Goal: Check status

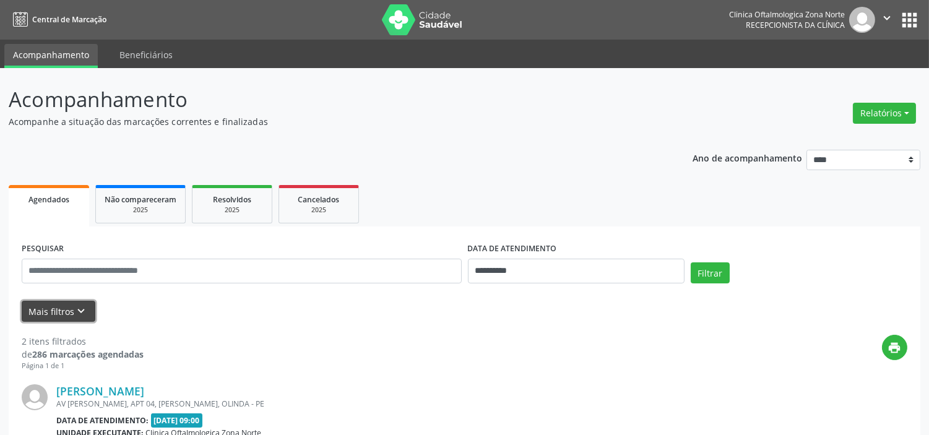
click at [77, 310] on icon "keyboard_arrow_down" at bounding box center [82, 312] width 14 height 14
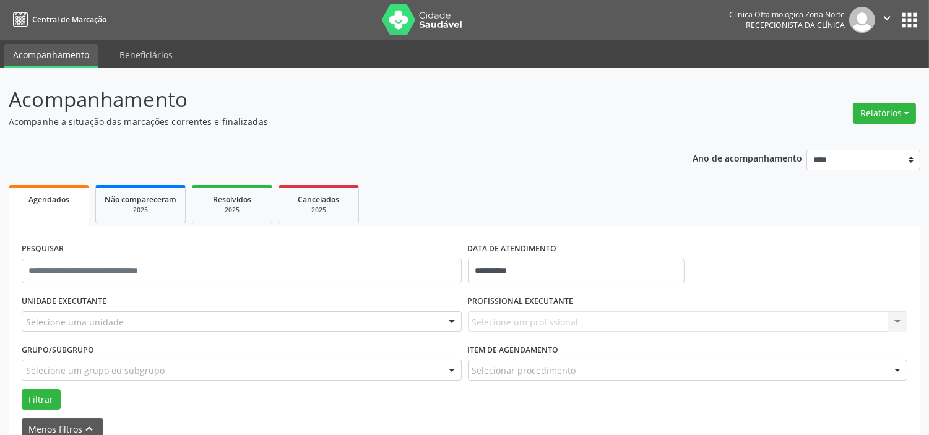
click at [146, 311] on div "Selecione uma unidade" at bounding box center [242, 321] width 440 height 21
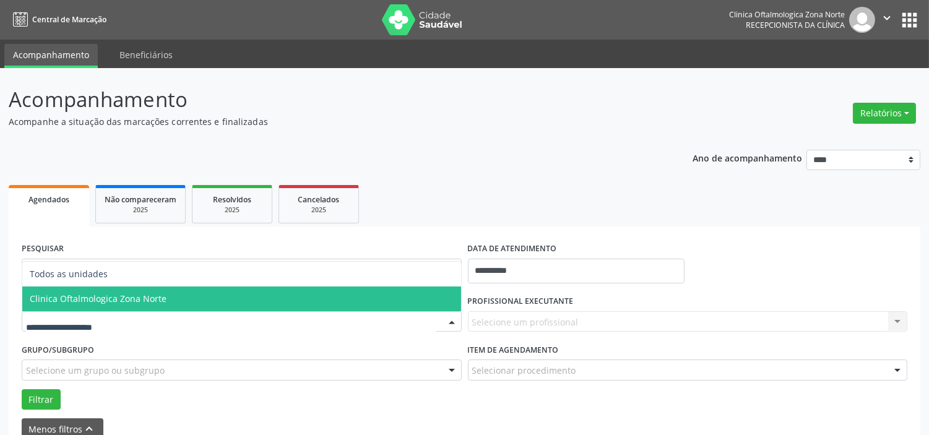
click at [155, 293] on span "Clinica Oftalmologica Zona Norte" at bounding box center [98, 299] width 137 height 12
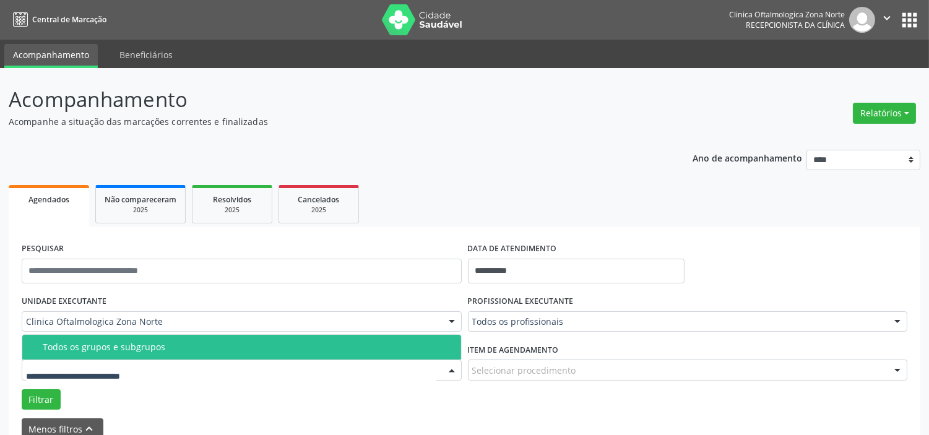
click at [165, 349] on div "Todos os grupos e subgrupos" at bounding box center [248, 347] width 411 height 10
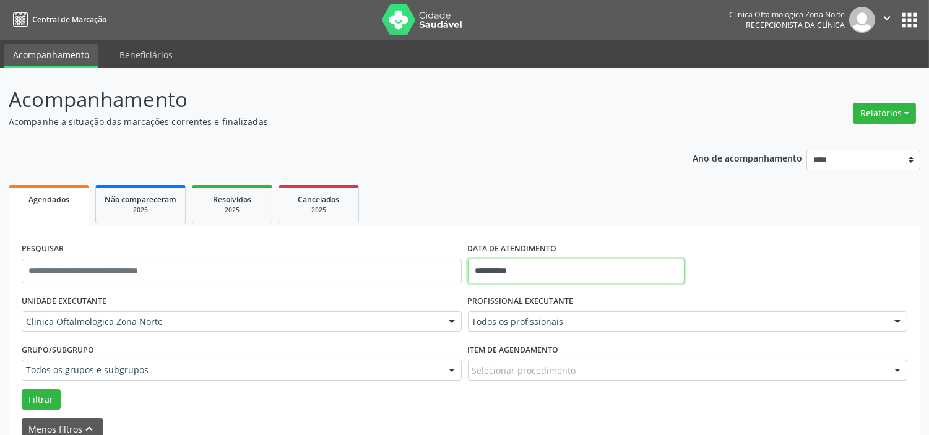
click at [607, 269] on input "**********" at bounding box center [576, 271] width 217 height 25
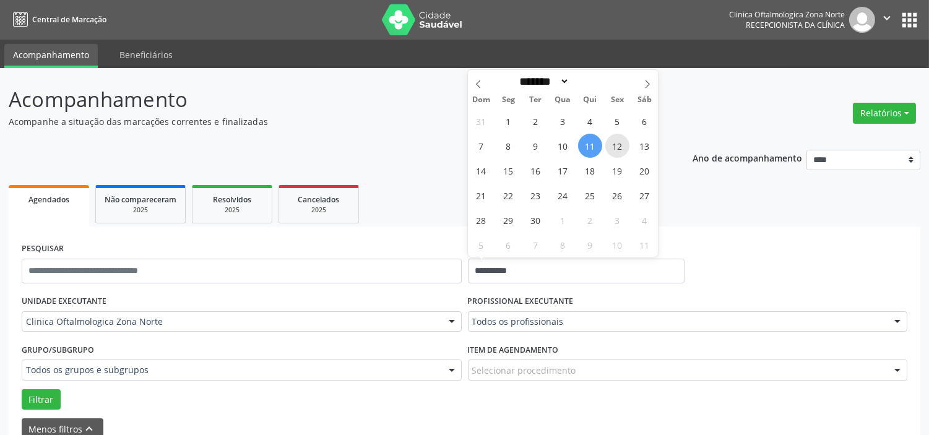
click at [622, 144] on span "12" at bounding box center [618, 146] width 24 height 24
type input "**********"
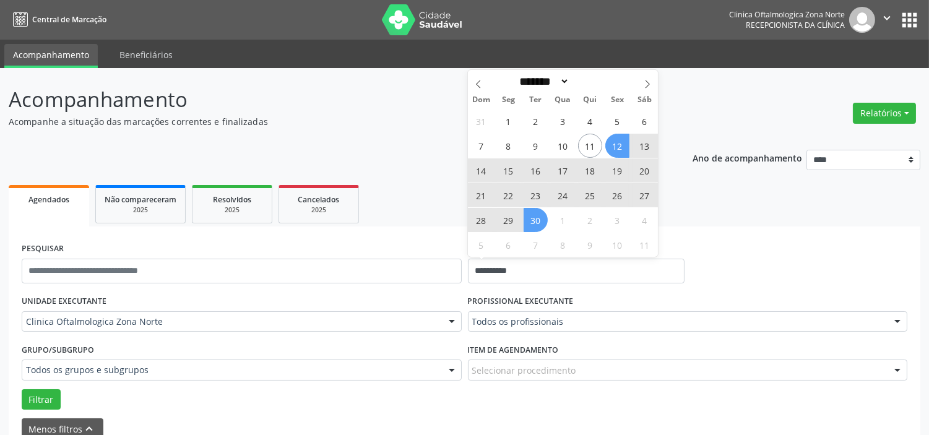
click at [540, 220] on span "30" at bounding box center [536, 220] width 24 height 24
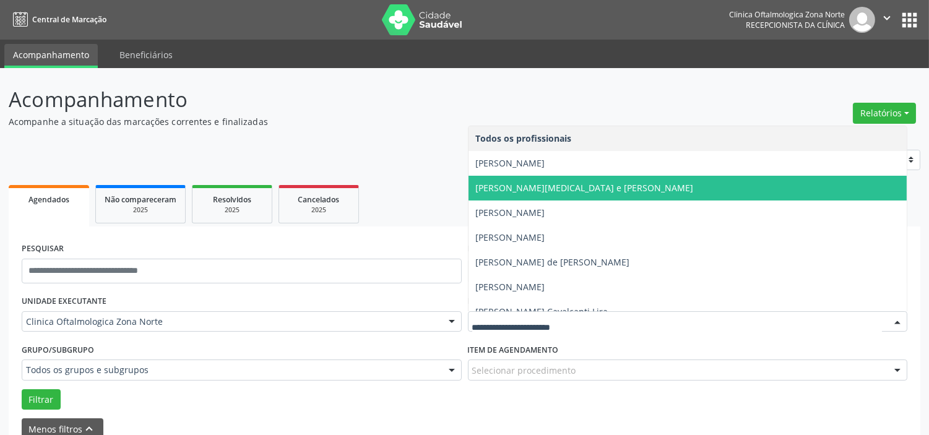
click at [537, 176] on span "[PERSON_NAME][MEDICAL_DATA] e [PERSON_NAME]" at bounding box center [688, 188] width 439 height 25
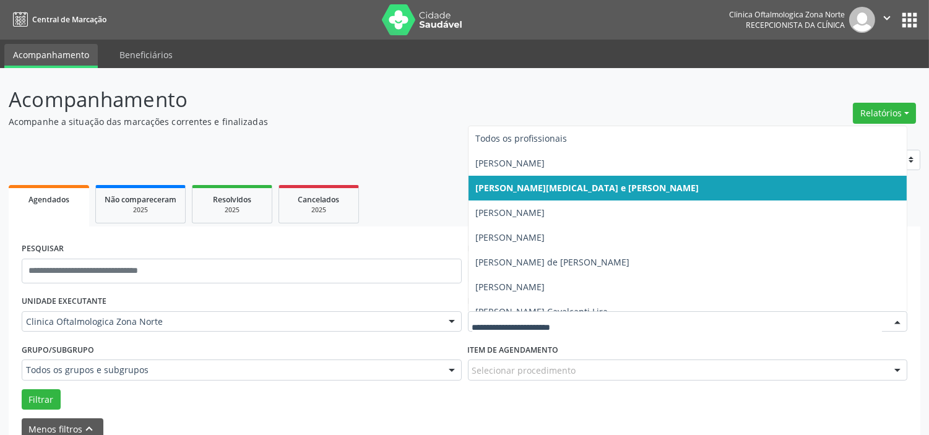
click at [521, 170] on span "[PERSON_NAME]" at bounding box center [688, 163] width 439 height 25
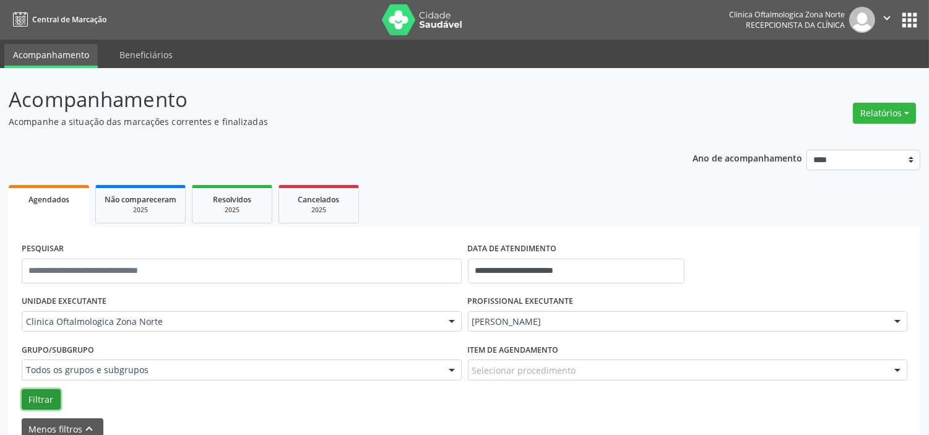
click at [22, 398] on button "Filtrar" at bounding box center [41, 399] width 39 height 21
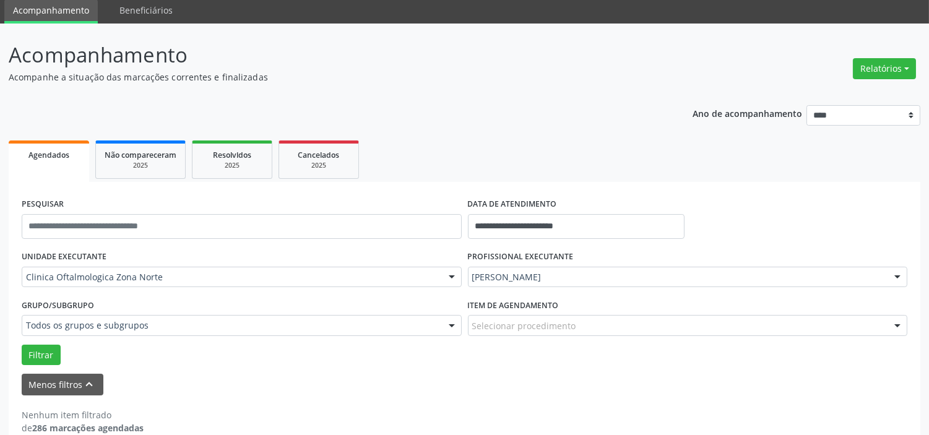
scroll to position [64, 0]
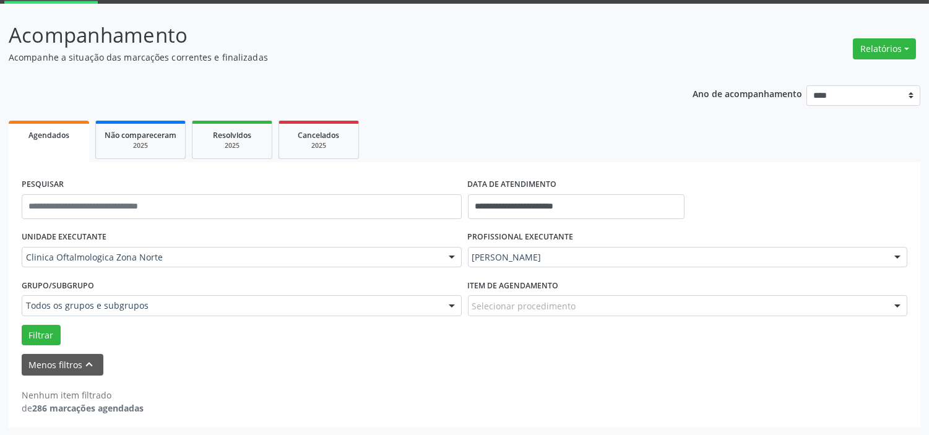
click at [514, 247] on div "[PERSON_NAME]" at bounding box center [688, 257] width 440 height 21
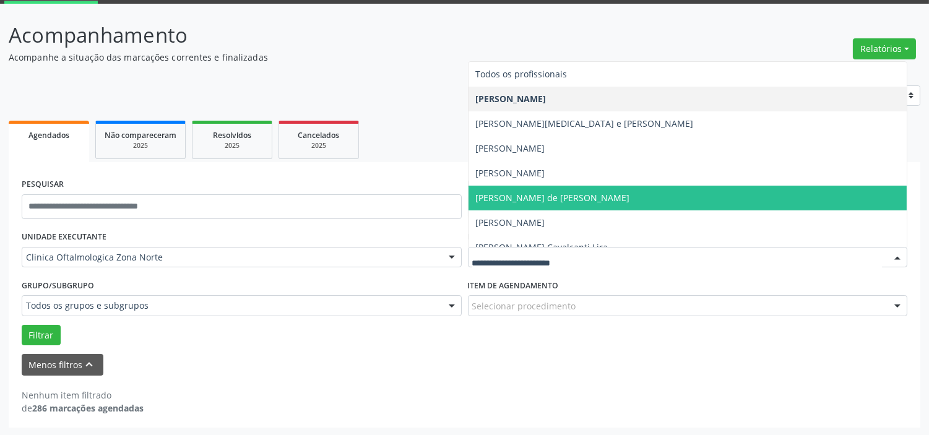
scroll to position [63, 0]
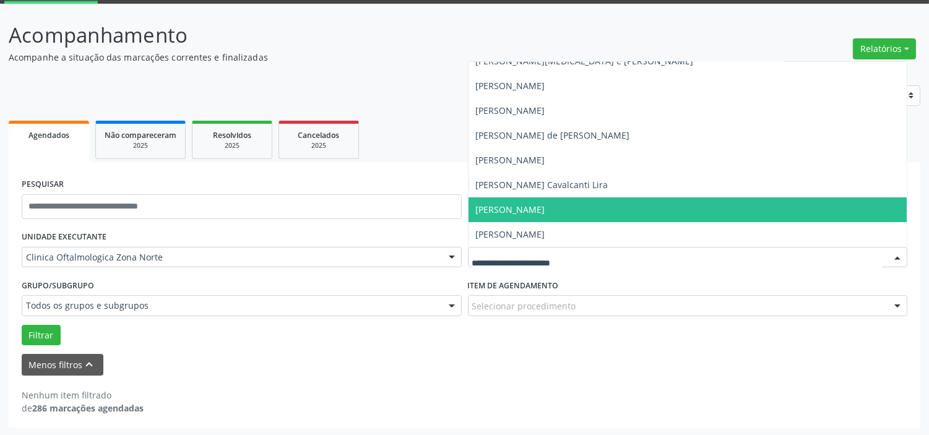
click at [518, 209] on span "[PERSON_NAME]" at bounding box center [510, 210] width 69 height 12
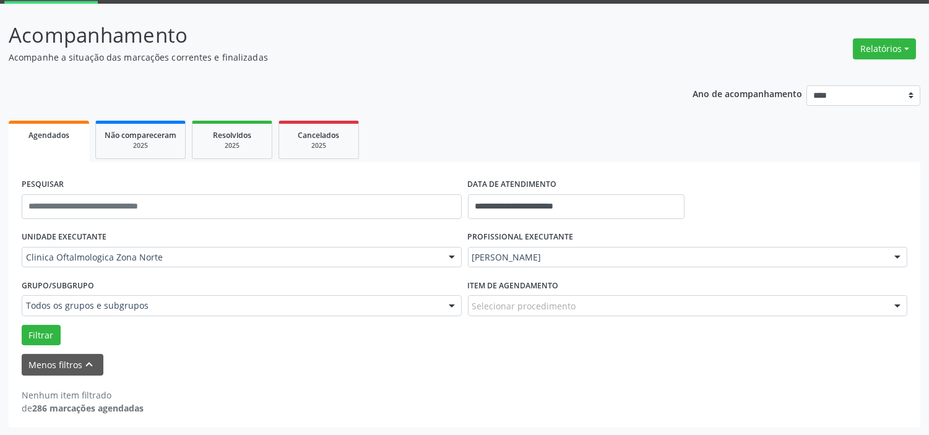
click at [39, 319] on div "Grupo/Subgrupo Todos os grupos e subgrupos Todos os grupos e subgrupos Nenhum r…" at bounding box center [242, 300] width 446 height 48
click at [40, 328] on button "Filtrar" at bounding box center [41, 335] width 39 height 21
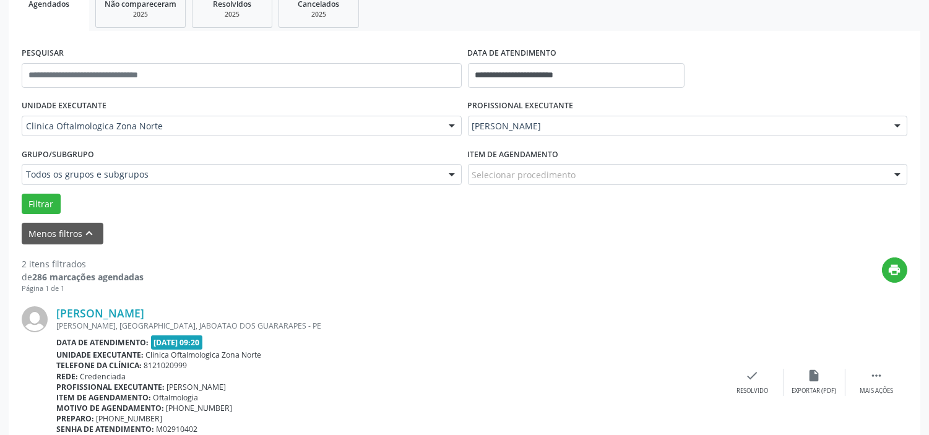
scroll to position [87, 0]
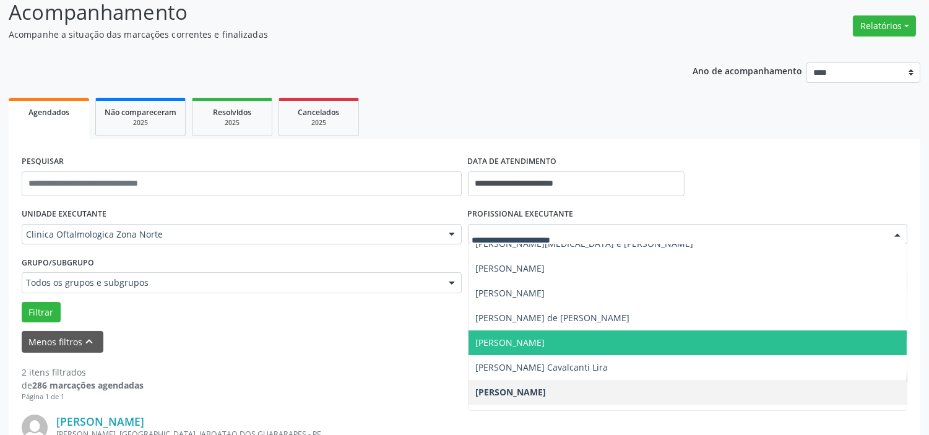
click at [520, 344] on span "[PERSON_NAME]" at bounding box center [510, 343] width 69 height 12
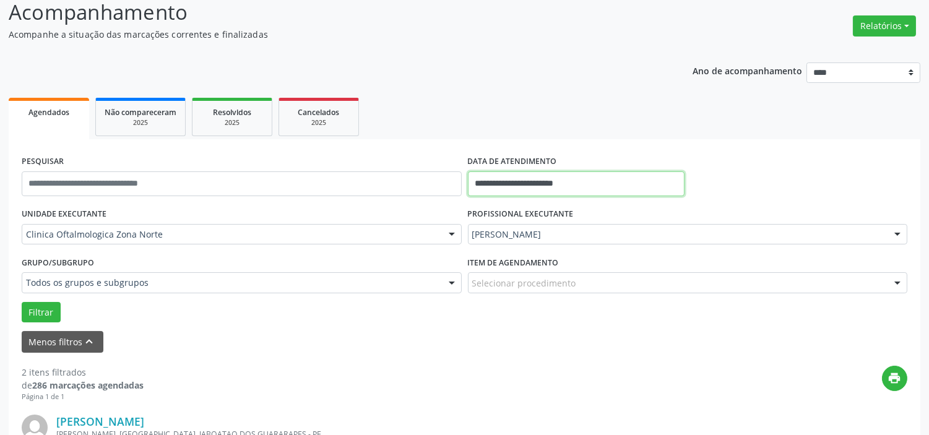
click at [570, 187] on input "**********" at bounding box center [576, 184] width 217 height 25
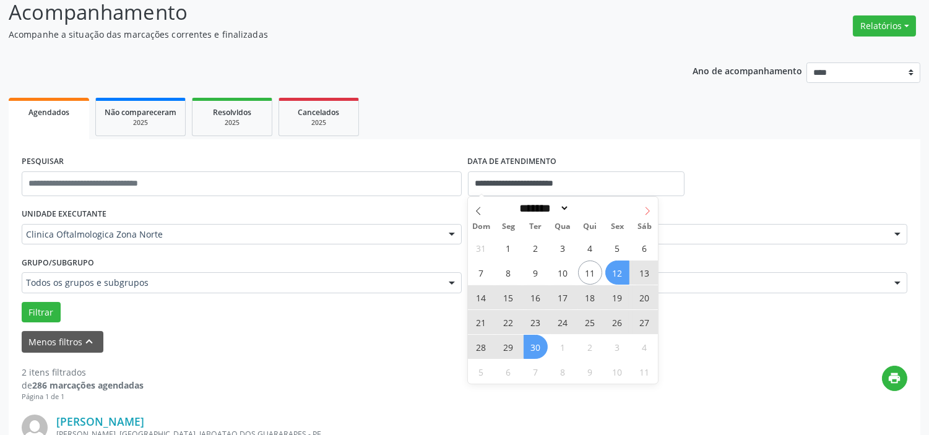
click at [643, 209] on icon at bounding box center [647, 211] width 9 height 9
select select "*"
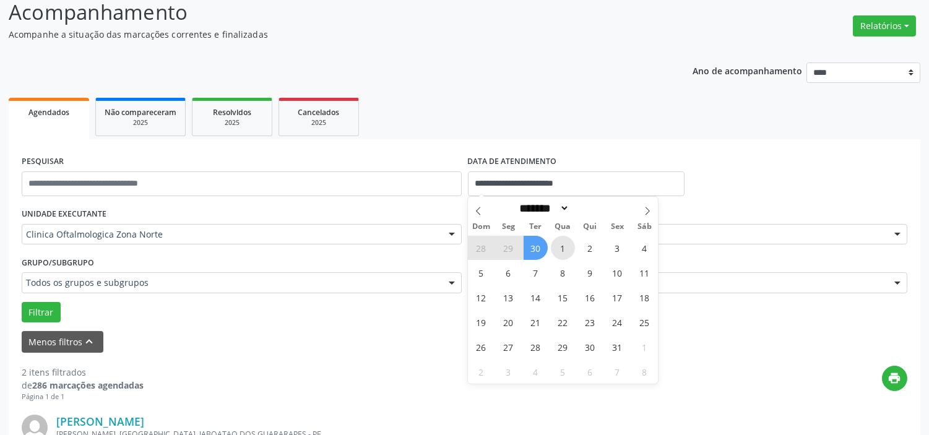
click at [565, 253] on span "1" at bounding box center [563, 248] width 24 height 24
type input "**********"
click at [646, 209] on icon at bounding box center [647, 211] width 9 height 9
select select "**"
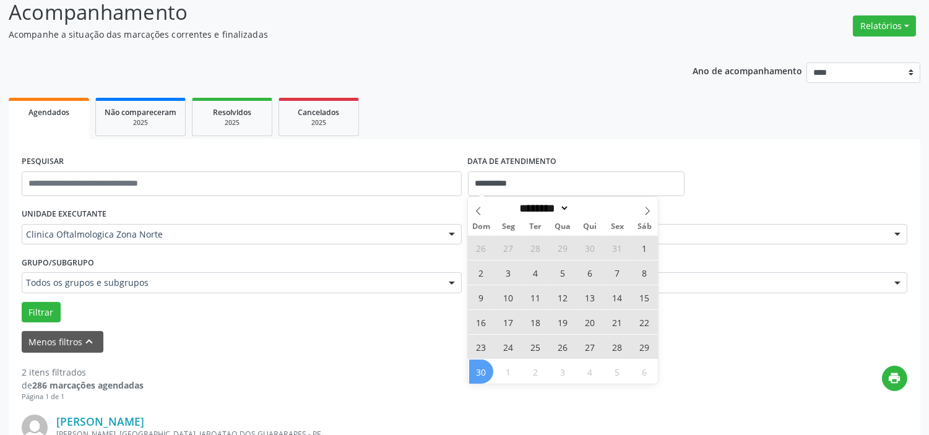
click at [484, 370] on span "30" at bounding box center [481, 372] width 24 height 24
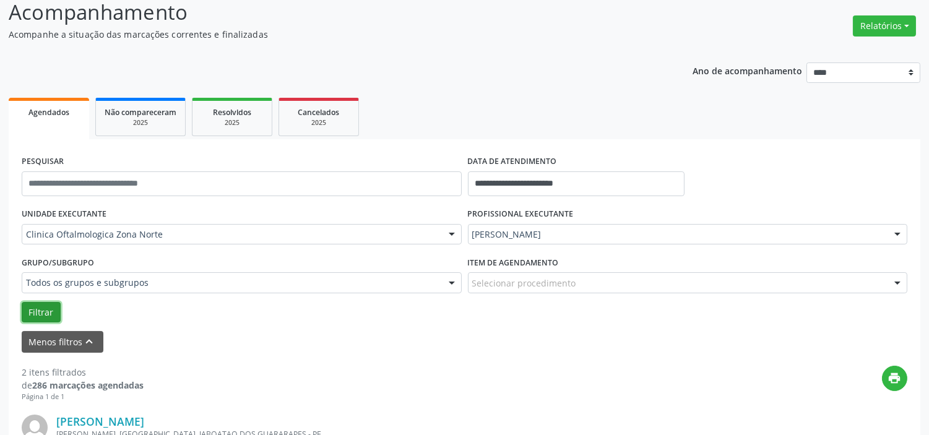
click at [43, 313] on button "Filtrar" at bounding box center [41, 312] width 39 height 21
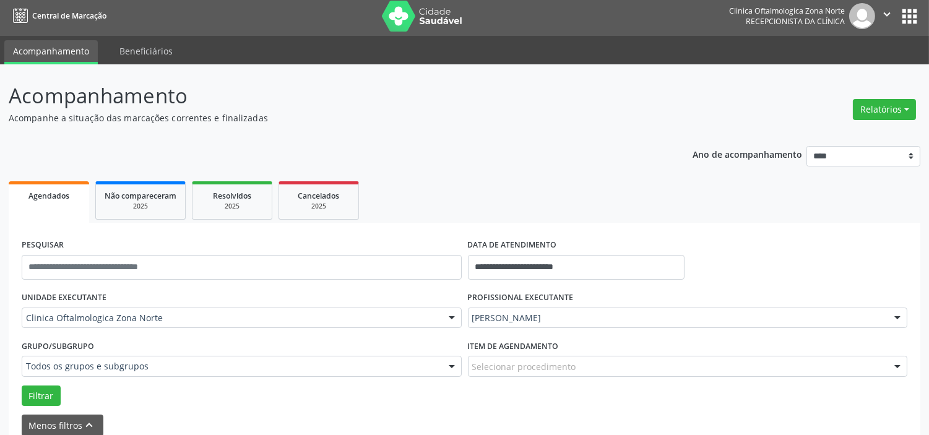
scroll to position [0, 0]
